Goal: Check status: Check status

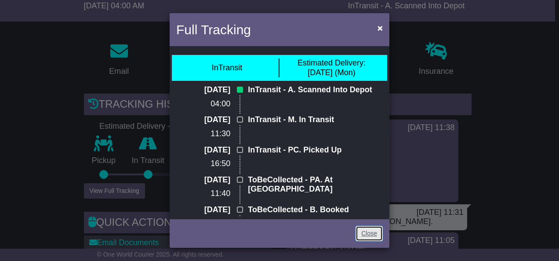
click at [371, 234] on link "Close" at bounding box center [368, 233] width 27 height 15
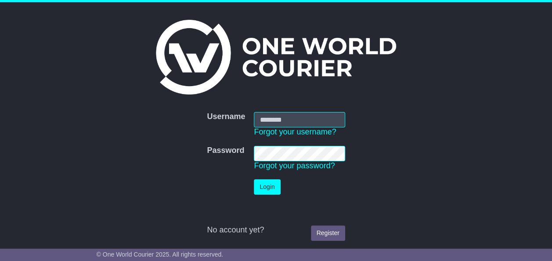
type input "**********"
click at [252, 178] on td "Login" at bounding box center [299, 187] width 100 height 24
click at [260, 184] on button "Login" at bounding box center [267, 186] width 26 height 15
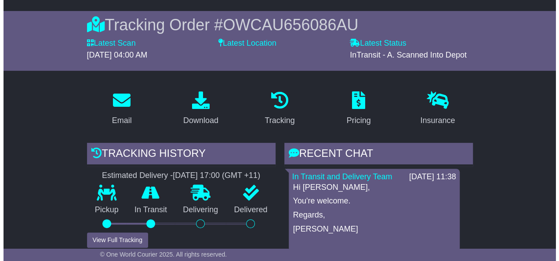
scroll to position [132, 0]
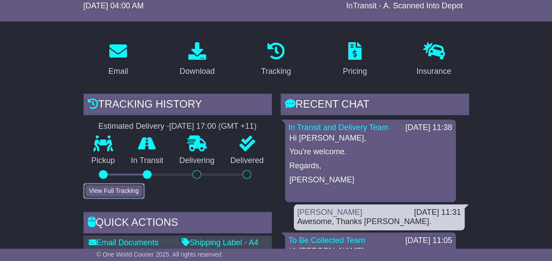
click at [127, 190] on button "View Full Tracking" at bounding box center [113, 190] width 61 height 15
